Goal: Task Accomplishment & Management: Manage account settings

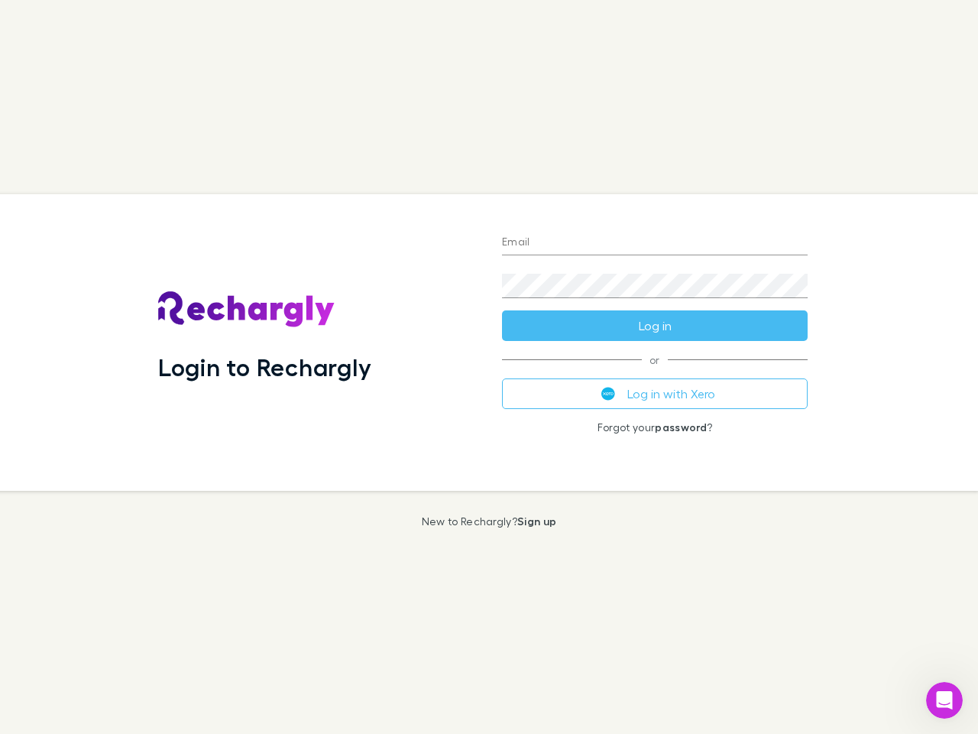
click at [489, 367] on div "Login to Rechargly" at bounding box center [318, 342] width 344 height 296
click at [655, 243] on input "Email" at bounding box center [655, 243] width 306 height 24
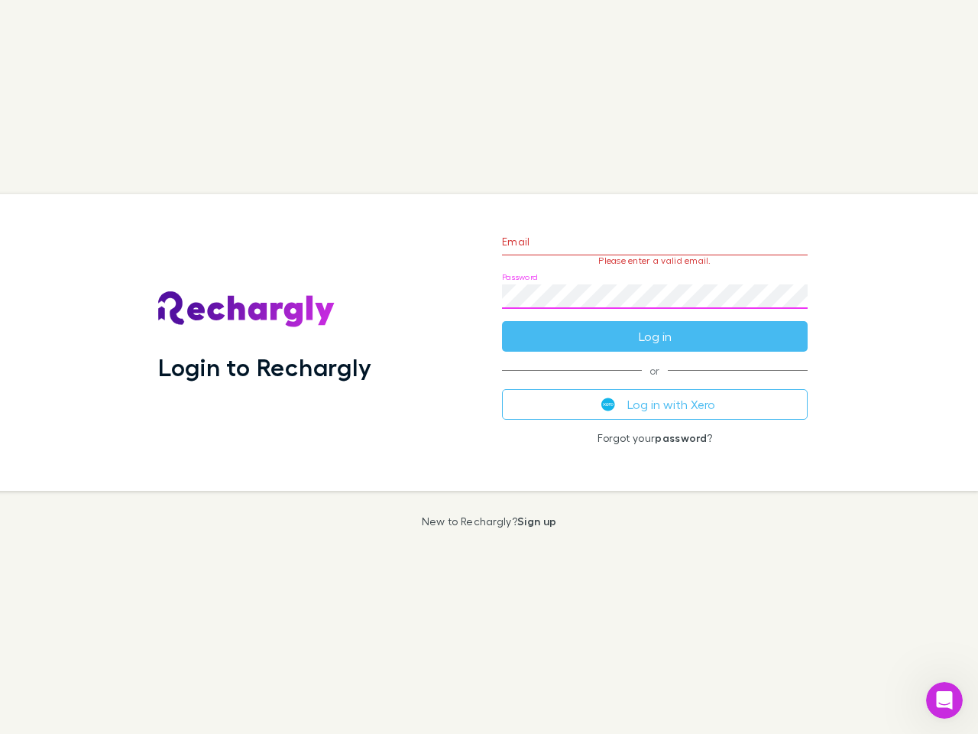
click at [655, 326] on form "Email Please enter a valid email. Password Log in" at bounding box center [655, 285] width 306 height 133
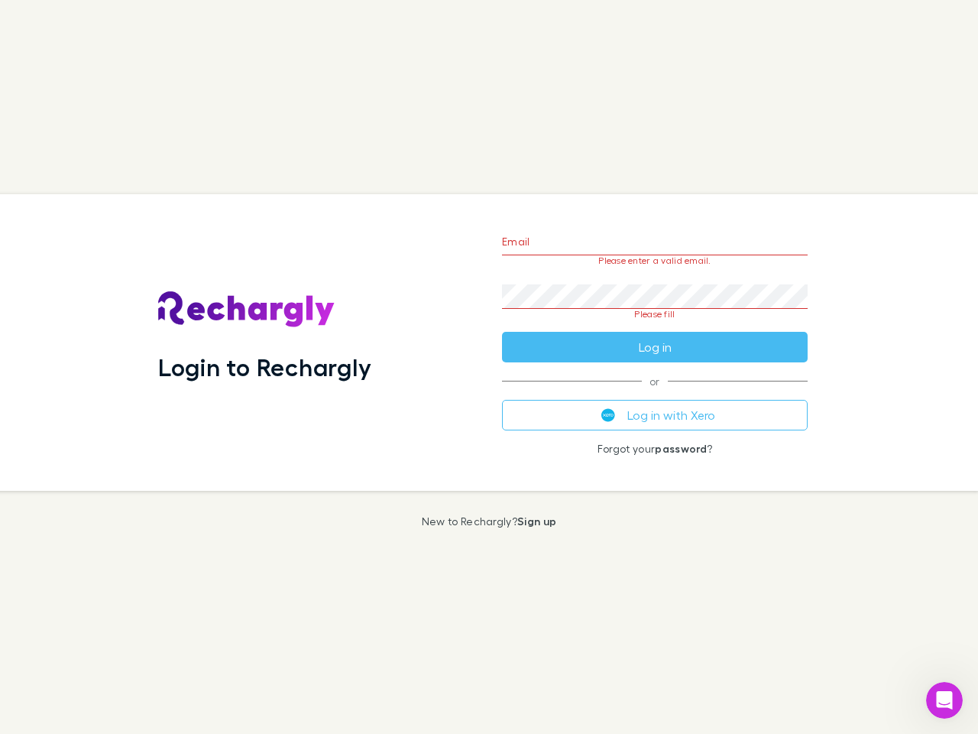
click at [655, 394] on div "Email Please enter a valid email. Password Please fill Log in or Log in with Xe…" at bounding box center [655, 342] width 330 height 296
click at [944, 700] on icon "Open Intercom Messenger" at bounding box center [944, 700] width 25 height 25
